Goal: Find specific page/section: Find specific page/section

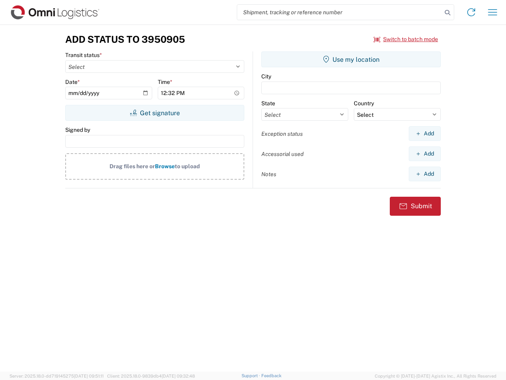
click at [340, 12] on input "search" at bounding box center [339, 12] width 205 height 15
click at [448, 13] on icon at bounding box center [447, 12] width 11 height 11
click at [472, 12] on icon at bounding box center [471, 12] width 13 height 13
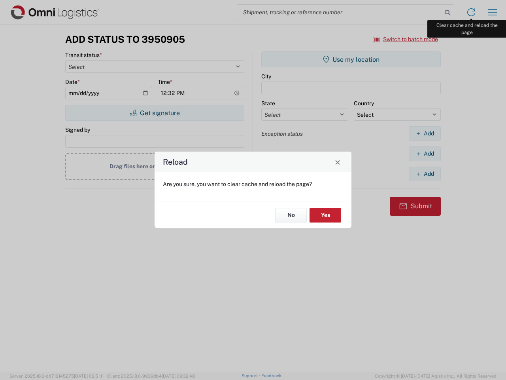
click at [493, 12] on div "Reload Are you sure, you want to clear cache and reload the page? No Yes" at bounding box center [253, 190] width 506 height 380
click at [406, 39] on div "Reload Are you sure, you want to clear cache and reload the page? No Yes" at bounding box center [253, 190] width 506 height 380
click at [155, 113] on div "Reload Are you sure, you want to clear cache and reload the page? No Yes" at bounding box center [253, 190] width 506 height 380
click at [351, 59] on div "Reload Are you sure, you want to clear cache and reload the page? No Yes" at bounding box center [253, 190] width 506 height 380
click at [425, 133] on div "Reload Are you sure, you want to clear cache and reload the page? No Yes" at bounding box center [253, 190] width 506 height 380
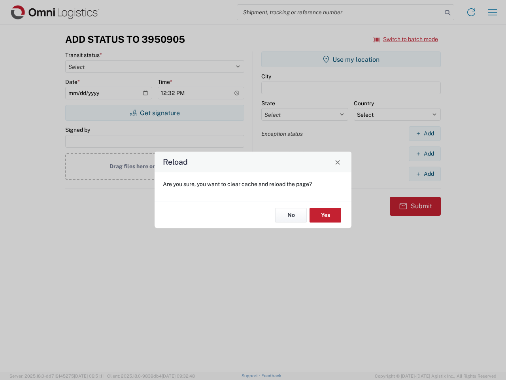
click at [425, 153] on div "Reload Are you sure, you want to clear cache and reload the page? No Yes" at bounding box center [253, 190] width 506 height 380
click at [425, 174] on div "Reload Are you sure, you want to clear cache and reload the page? No Yes" at bounding box center [253, 190] width 506 height 380
